Goal: Task Accomplishment & Management: Manage account settings

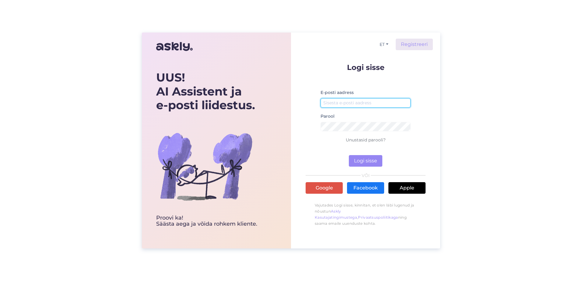
drag, startPoint x: 373, startPoint y: 104, endPoint x: 376, endPoint y: 111, distance: 7.1
click at [373, 104] on input "email" at bounding box center [365, 102] width 90 height 9
type input "[EMAIL_ADDRESS][PERSON_NAME][DOMAIN_NAME]"
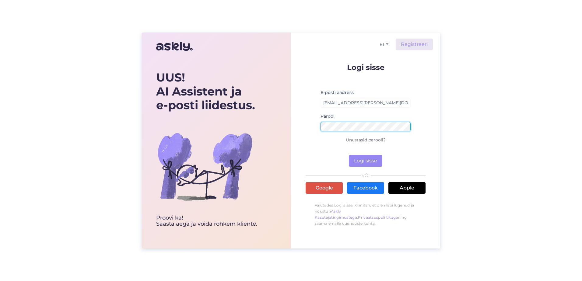
click at [349, 155] on button "Logi sisse" at bounding box center [365, 161] width 33 height 12
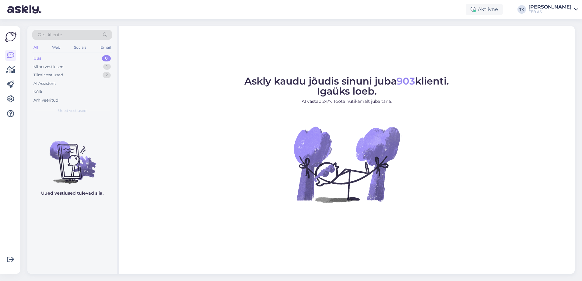
click at [85, 62] on div "Uus 0" at bounding box center [72, 58] width 80 height 9
click at [84, 65] on div "Minu vestlused 1" at bounding box center [72, 67] width 80 height 9
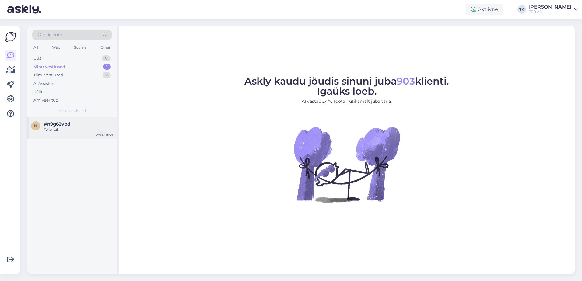
click at [78, 124] on div "#n9g62vpd" at bounding box center [78, 123] width 69 height 5
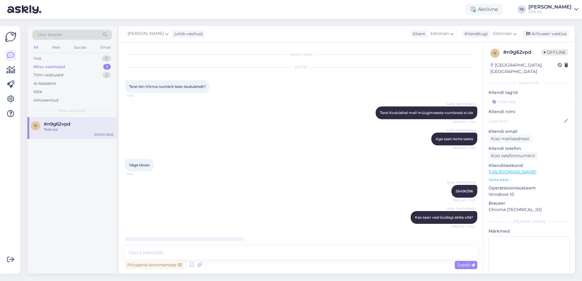
scroll to position [529, 0]
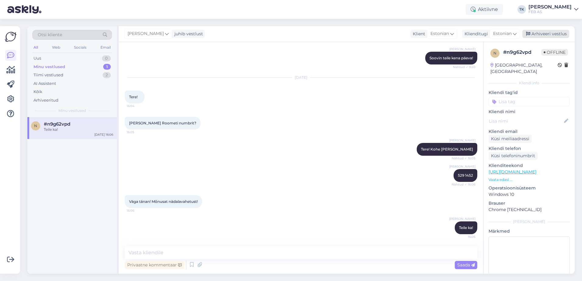
click at [562, 32] on div "Arhiveeri vestlus" at bounding box center [545, 34] width 47 height 8
